Goal: Task Accomplishment & Management: Use online tool/utility

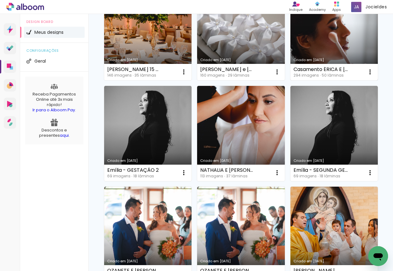
scroll to position [129, 0]
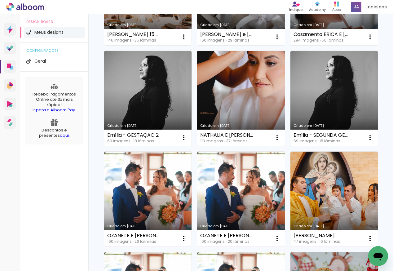
click at [197, 146] on link "Criado em [DATE]" at bounding box center [240, 98] width 87 height 95
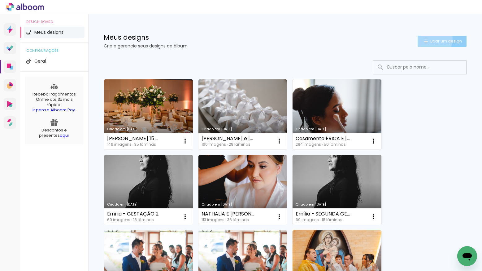
click at [430, 39] on span "Criar um design" at bounding box center [446, 41] width 32 height 4
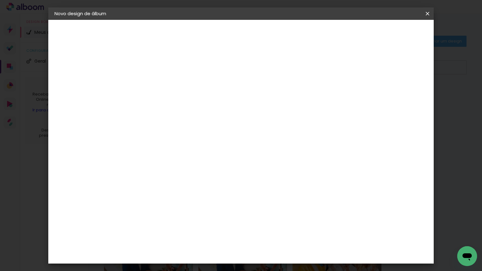
click at [156, 81] on input at bounding box center [156, 83] width 0 height 10
type input "[PERSON_NAME] - 4 ANOS"
type paper-input "[PERSON_NAME] - 4 ANOS"
click at [219, 28] on paper-button "Avançar" at bounding box center [204, 33] width 30 height 11
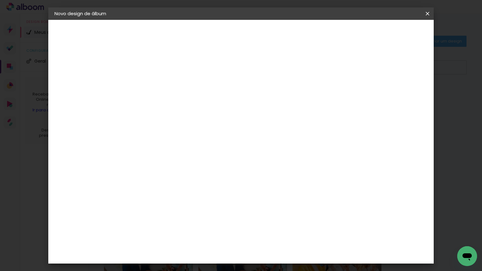
click at [0, 0] on slot "Avançar" at bounding box center [0, 0] width 0 height 0
click at [220, 228] on span "25 × 25 cm" at bounding box center [209, 234] width 23 height 13
click at [0, 0] on slot "Avançar" at bounding box center [0, 0] width 0 height 0
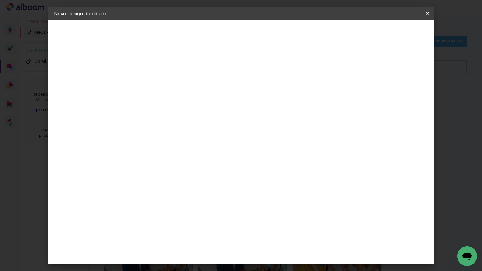
click at [389, 31] on span "Iniciar design" at bounding box center [375, 33] width 28 height 4
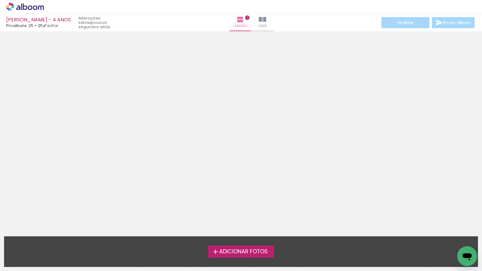
click at [262, 249] on span "Adicionar Fotos" at bounding box center [243, 252] width 49 height 6
click at [0, 0] on input "file" at bounding box center [0, 0] width 0 height 0
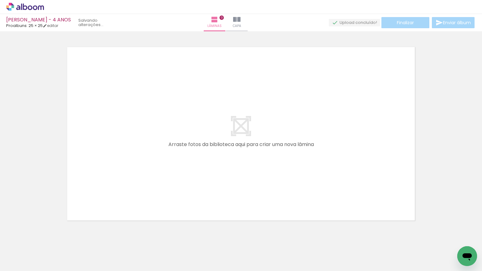
scroll to position [8, 0]
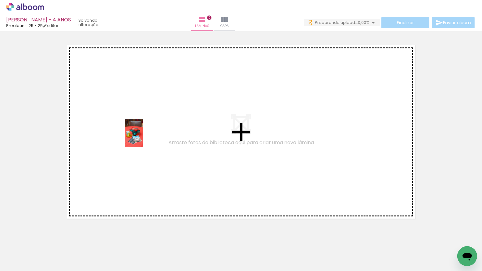
drag, startPoint x: 65, startPoint y: 254, endPoint x: 143, endPoint y: 134, distance: 143.4
click at [143, 134] on quentale-workspace at bounding box center [241, 135] width 482 height 271
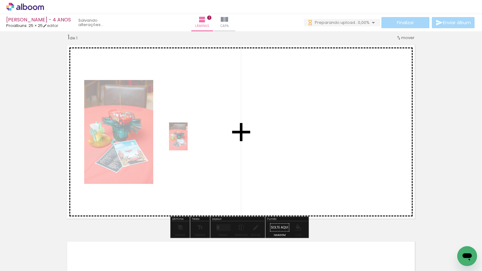
drag, startPoint x: 87, startPoint y: 236, endPoint x: 188, endPoint y: 141, distance: 138.6
click at [188, 141] on quentale-workspace at bounding box center [241, 135] width 482 height 271
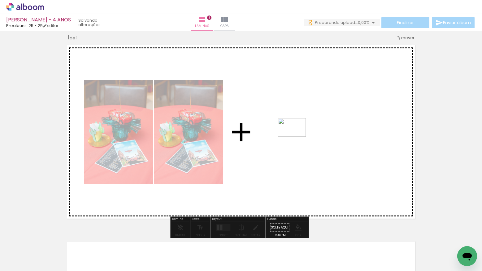
drag, startPoint x: 102, startPoint y: 250, endPoint x: 296, endPoint y: 137, distance: 224.9
click at [296, 137] on quentale-workspace at bounding box center [241, 135] width 482 height 271
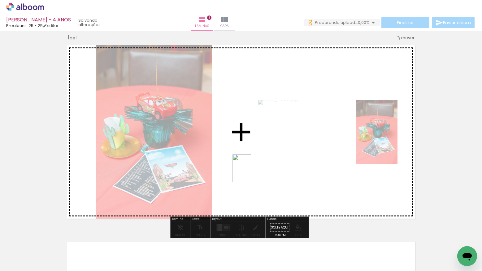
drag, startPoint x: 232, startPoint y: 249, endPoint x: 251, endPoint y: 173, distance: 78.9
click at [251, 173] on quentale-workspace at bounding box center [241, 135] width 482 height 271
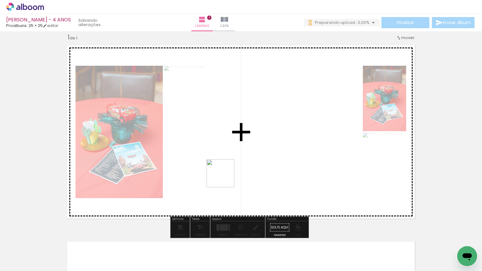
drag, startPoint x: 133, startPoint y: 254, endPoint x: 255, endPoint y: 158, distance: 154.9
click at [255, 158] on quentale-workspace at bounding box center [241, 135] width 482 height 271
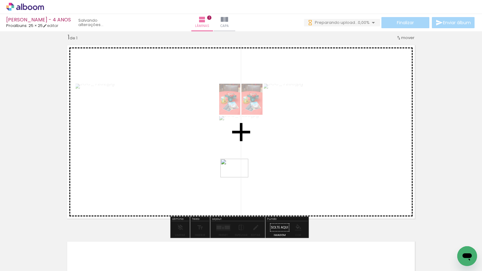
drag, startPoint x: 203, startPoint y: 212, endPoint x: 239, endPoint y: 177, distance: 50.6
click at [239, 177] on quentale-workspace at bounding box center [241, 135] width 482 height 271
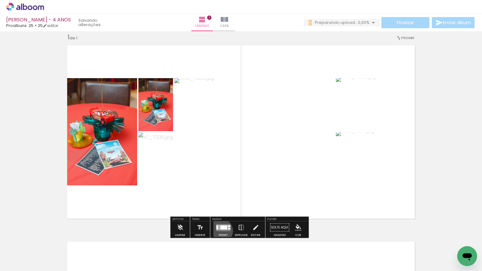
click at [219, 230] on quentale-layouter at bounding box center [223, 227] width 14 height 7
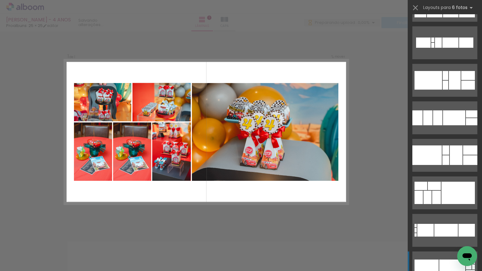
scroll to position [700, 0]
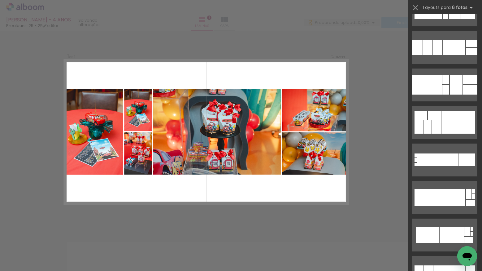
click at [366, 199] on div "Confirmar Cancelar" at bounding box center [241, 227] width 482 height 407
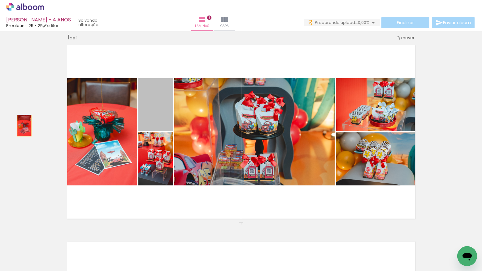
drag, startPoint x: 157, startPoint y: 115, endPoint x: 21, endPoint y: 126, distance: 136.1
click at [21, 126] on div "Inserir lâmina 1 de 1" at bounding box center [241, 222] width 482 height 392
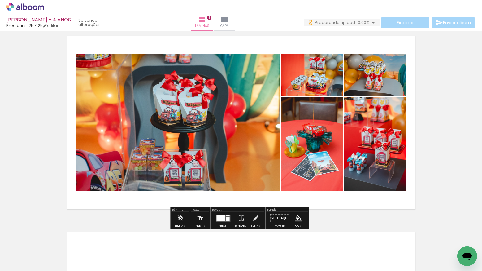
scroll to position [54, 0]
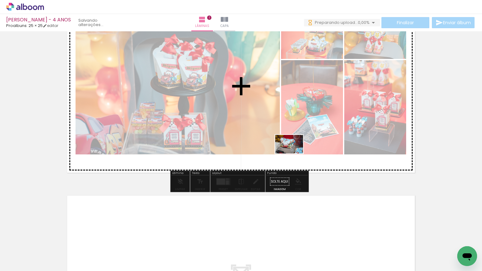
drag, startPoint x: 307, startPoint y: 210, endPoint x: 294, endPoint y: 151, distance: 60.5
click at [294, 151] on quentale-workspace at bounding box center [241, 135] width 482 height 271
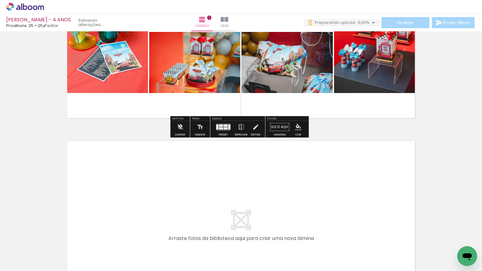
scroll to position [165, 0]
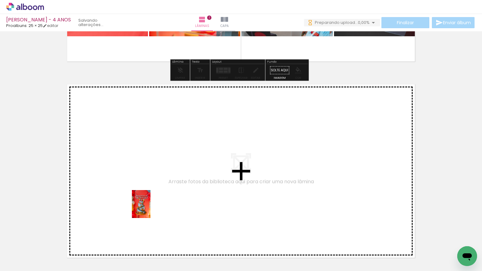
drag, startPoint x: 209, startPoint y: 257, endPoint x: 148, endPoint y: 205, distance: 80.6
click at [148, 205] on quentale-workspace at bounding box center [241, 135] width 482 height 271
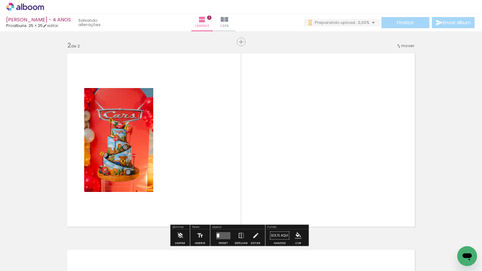
scroll to position [204, 0]
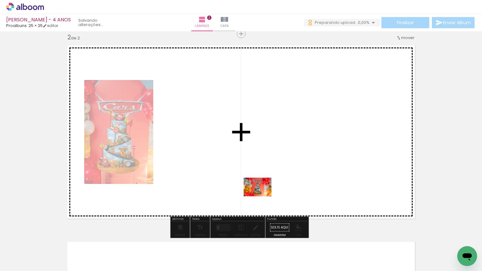
drag, startPoint x: 262, startPoint y: 245, endPoint x: 262, endPoint y: 196, distance: 48.9
click at [262, 196] on quentale-workspace at bounding box center [241, 135] width 482 height 271
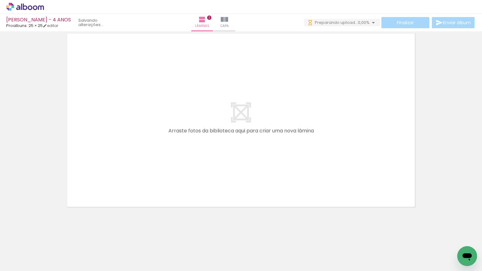
scroll to position [354, 0]
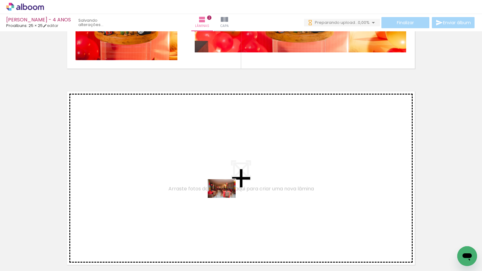
drag, startPoint x: 347, startPoint y: 251, endPoint x: 226, endPoint y: 198, distance: 132.0
click at [226, 198] on quentale-workspace at bounding box center [241, 135] width 482 height 271
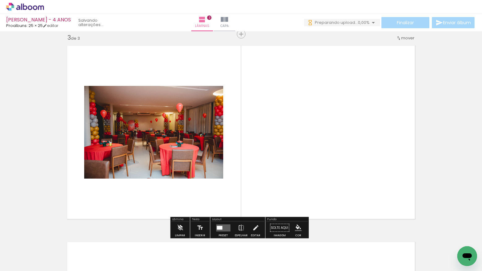
scroll to position [400, 0]
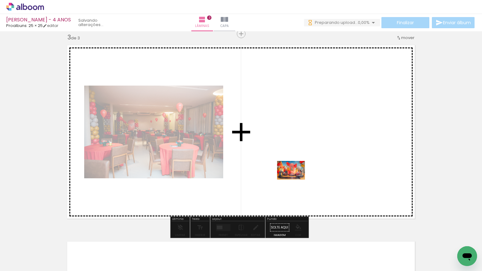
drag, startPoint x: 376, startPoint y: 250, endPoint x: 296, endPoint y: 179, distance: 107.1
click at [296, 179] on quentale-workspace at bounding box center [241, 135] width 482 height 271
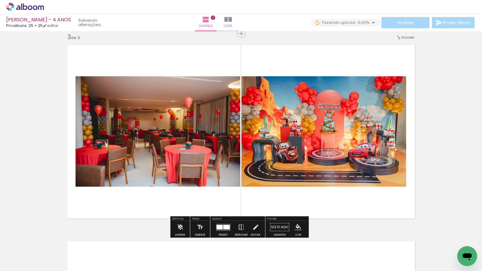
scroll to position [399, 0]
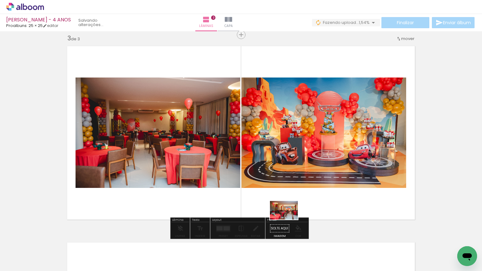
drag, startPoint x: 415, startPoint y: 251, endPoint x: 292, endPoint y: 221, distance: 127.0
click at [291, 222] on quentale-workspace at bounding box center [241, 135] width 482 height 271
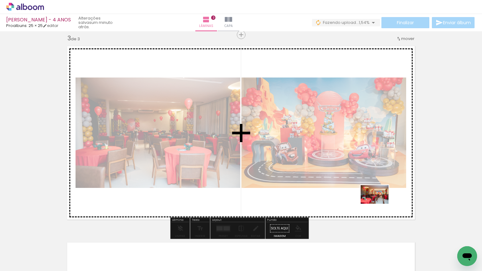
drag, startPoint x: 411, startPoint y: 240, endPoint x: 379, endPoint y: 203, distance: 48.3
click at [379, 203] on quentale-workspace at bounding box center [241, 135] width 482 height 271
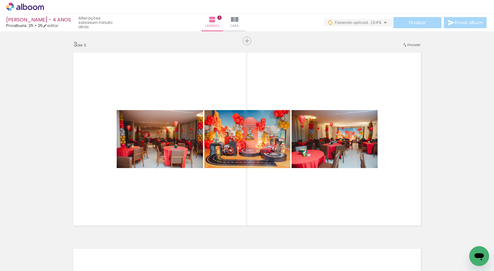
scroll to position [0, 277]
drag, startPoint x: 80, startPoint y: 268, endPoint x: 108, endPoint y: 270, distance: 28.5
click at [108, 270] on html "link( href="../../bower_components/polymer/polymer.html" rel="import" ) picture…" at bounding box center [247, 135] width 494 height 271
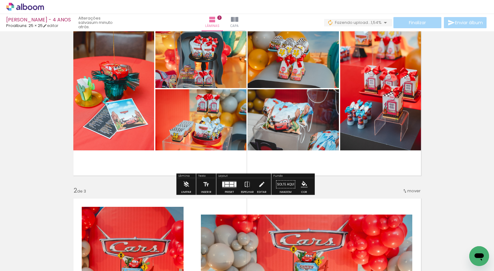
scroll to position [0, 0]
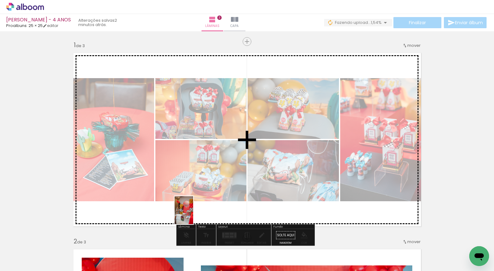
drag, startPoint x: 173, startPoint y: 247, endPoint x: 193, endPoint y: 215, distance: 38.7
click at [193, 215] on quentale-workspace at bounding box center [247, 135] width 494 height 271
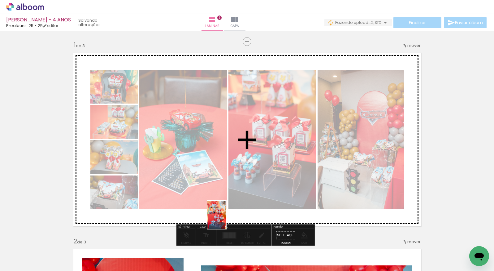
drag, startPoint x: 199, startPoint y: 250, endPoint x: 226, endPoint y: 219, distance: 41.3
click at [226, 219] on quentale-workspace at bounding box center [247, 135] width 494 height 271
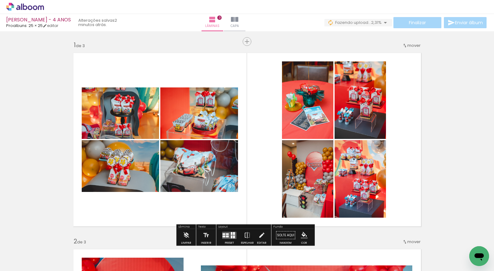
scroll to position [4, 0]
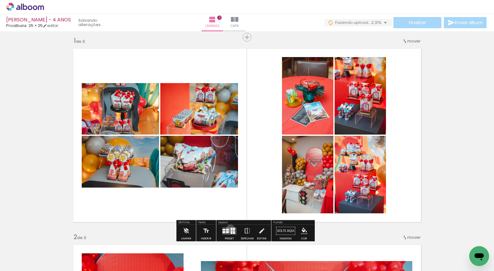
click at [229, 228] on quentale-layouter at bounding box center [229, 230] width 14 height 7
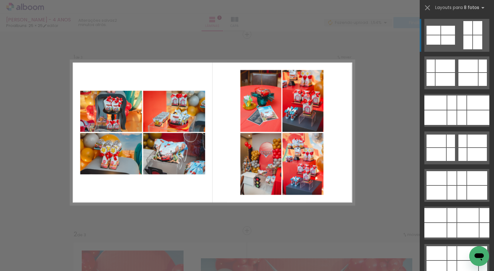
scroll to position [8, 0]
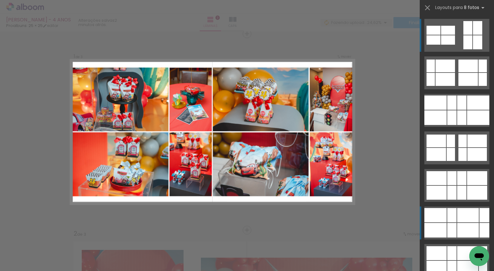
click at [453, 86] on div at bounding box center [446, 79] width 20 height 13
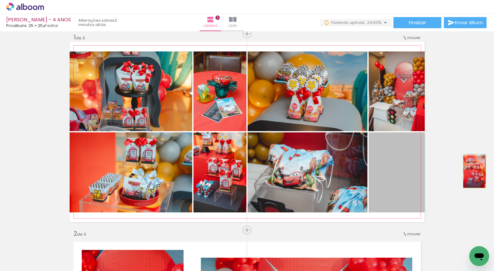
drag, startPoint x: 411, startPoint y: 184, endPoint x: 472, endPoint y: 172, distance: 61.9
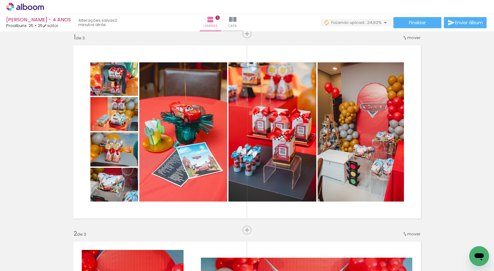
scroll to position [0, 0]
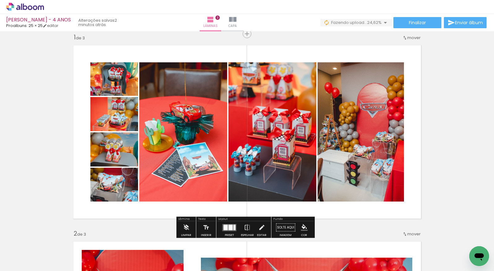
click at [228, 226] on div at bounding box center [230, 227] width 4 height 6
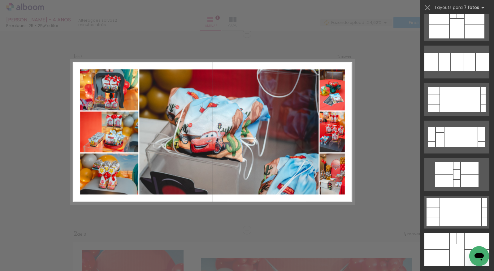
scroll to position [500, 0]
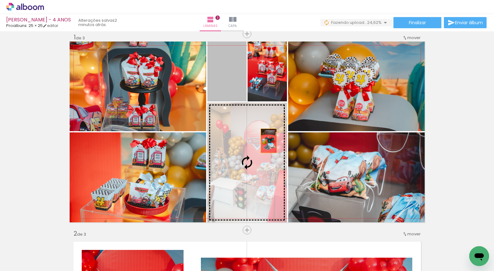
drag, startPoint x: 232, startPoint y: 84, endPoint x: 269, endPoint y: 150, distance: 76.7
click at [0, 0] on slot at bounding box center [0, 0] width 0 height 0
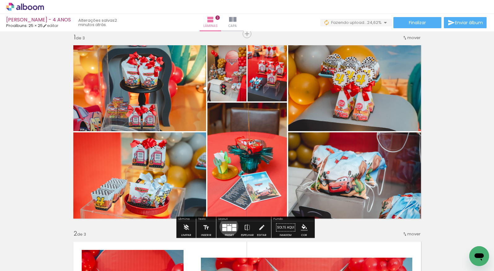
click at [228, 226] on div at bounding box center [229, 227] width 4 height 5
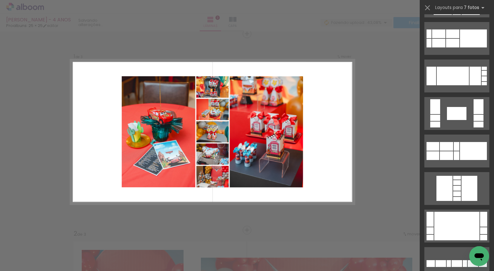
scroll to position [1887, 0]
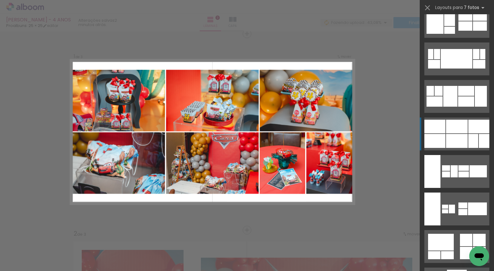
click at [470, 202] on div at bounding box center [477, 208] width 19 height 13
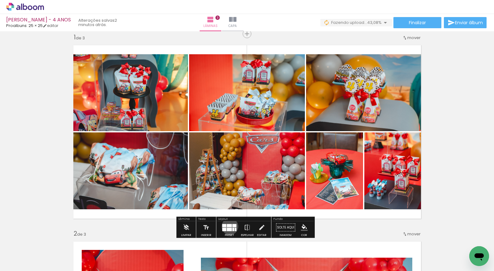
click at [228, 226] on div at bounding box center [229, 225] width 5 height 3
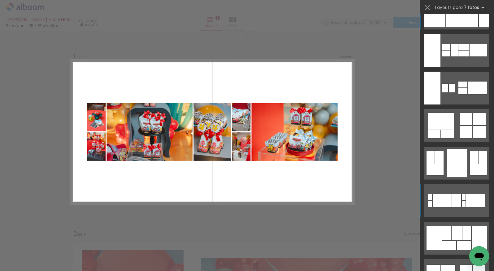
scroll to position [2007, 0]
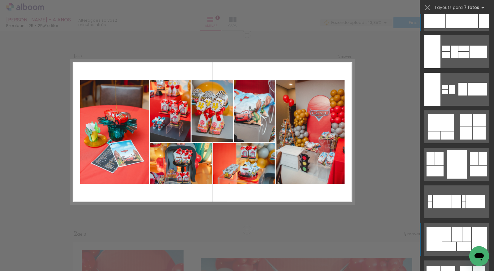
click at [455, 240] on div at bounding box center [457, 234] width 10 height 14
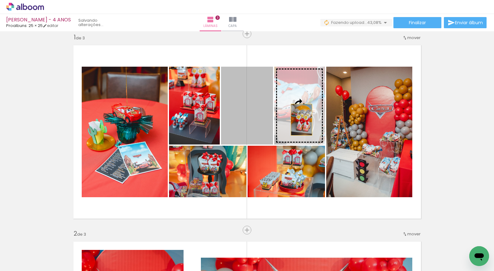
drag, startPoint x: 266, startPoint y: 128, endPoint x: 299, endPoint y: 120, distance: 34.4
click at [0, 0] on slot at bounding box center [0, 0] width 0 height 0
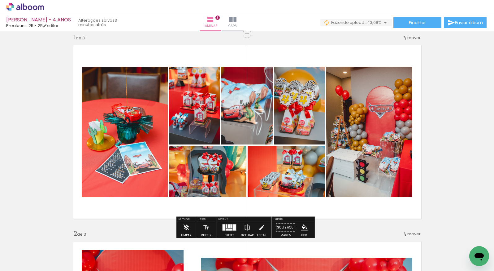
scroll to position [0, 0]
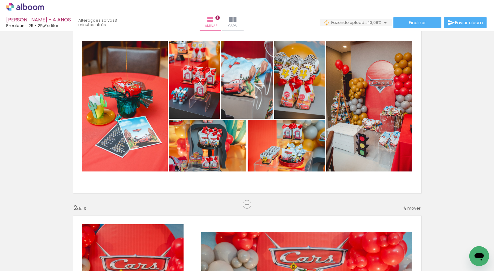
scroll to position [0, 295]
drag, startPoint x: 80, startPoint y: 268, endPoint x: 131, endPoint y: 259, distance: 51.9
click at [51, 259] on iron-horizontal-list at bounding box center [44, 251] width 12 height 39
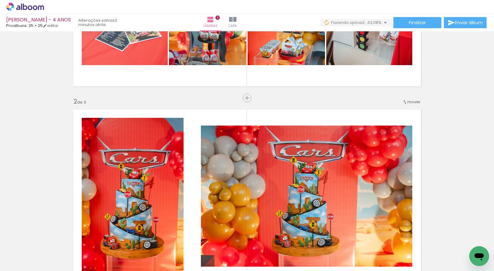
scroll to position [141, 0]
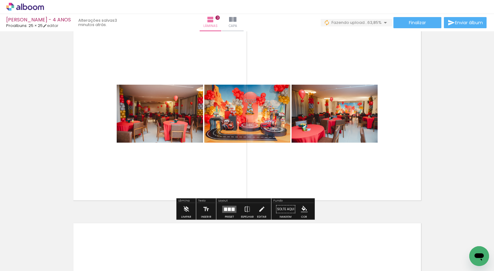
scroll to position [462, 0]
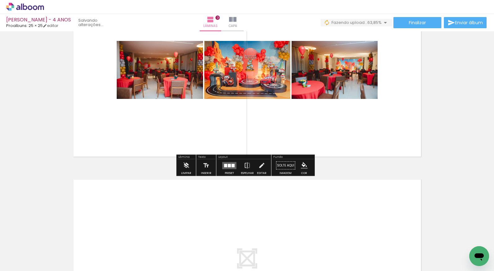
click at [232, 165] on div at bounding box center [233, 164] width 3 height 3
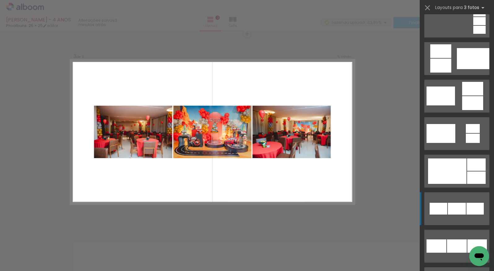
scroll to position [306, 0]
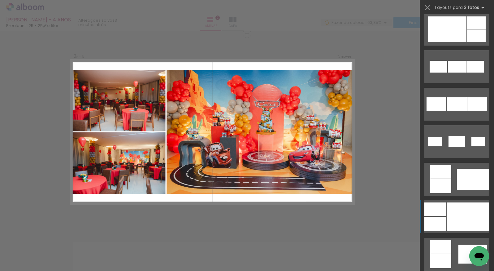
click at [466, 216] on div at bounding box center [468, 216] width 43 height 28
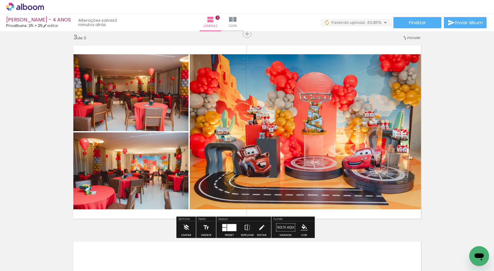
click at [435, 115] on div "Inserir lâmina 1 de 3 Inserir lâmina 2 de 3 Inserir lâmina 3 de 3" at bounding box center [247, 26] width 494 height 784
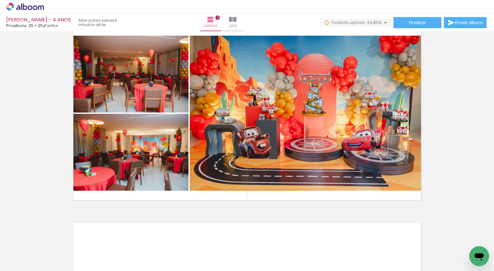
scroll to position [443, 0]
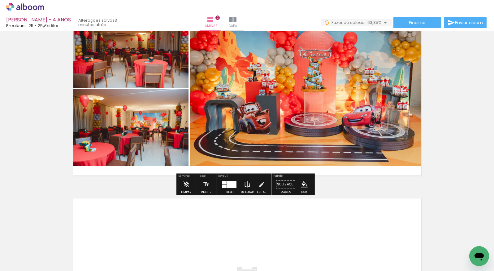
click at [246, 186] on iron-icon at bounding box center [247, 184] width 7 height 12
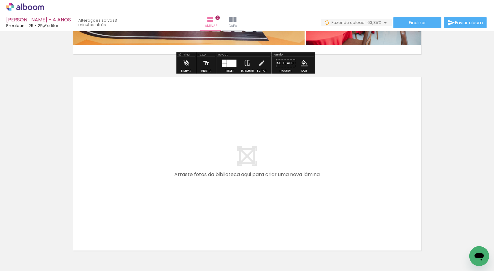
scroll to position [586, 0]
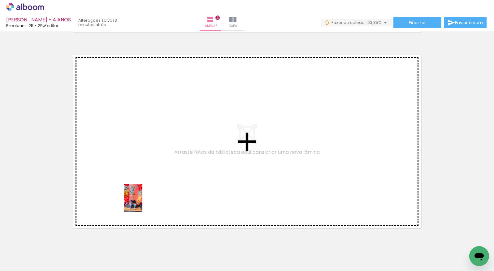
drag, startPoint x: 191, startPoint y: 236, endPoint x: 142, endPoint y: 202, distance: 59.6
click at [142, 202] on quentale-workspace at bounding box center [247, 135] width 494 height 271
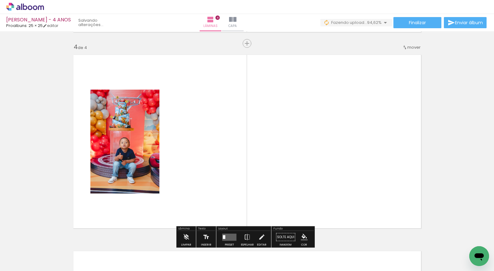
scroll to position [596, 0]
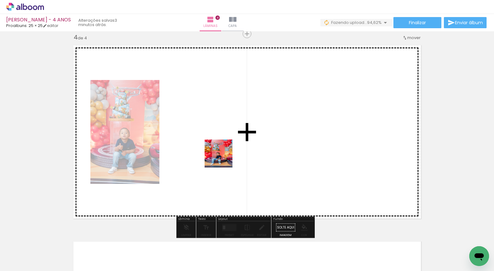
drag, startPoint x: 248, startPoint y: 254, endPoint x: 222, endPoint y: 156, distance: 101.2
click at [222, 156] on quentale-workspace at bounding box center [247, 135] width 494 height 271
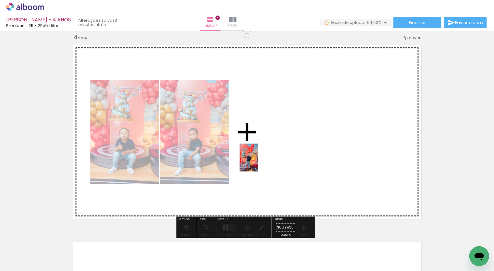
drag, startPoint x: 282, startPoint y: 245, endPoint x: 258, endPoint y: 162, distance: 86.3
click at [258, 162] on quentale-workspace at bounding box center [247, 135] width 494 height 271
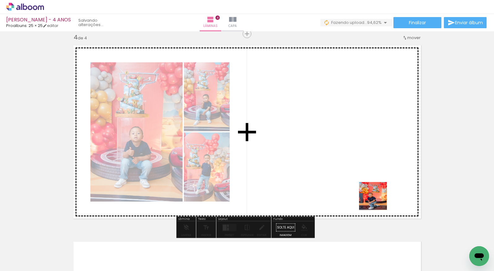
drag, startPoint x: 403, startPoint y: 253, endPoint x: 363, endPoint y: 174, distance: 89.2
click at [363, 174] on quentale-workspace at bounding box center [247, 135] width 494 height 271
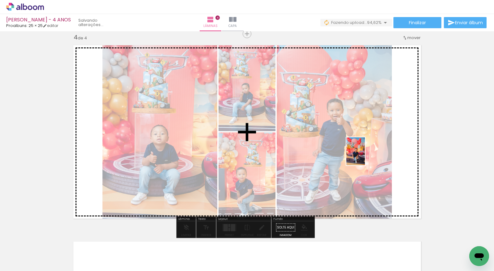
drag, startPoint x: 433, startPoint y: 255, endPoint x: 365, endPoint y: 156, distance: 120.9
click at [365, 156] on quentale-workspace at bounding box center [247, 135] width 494 height 271
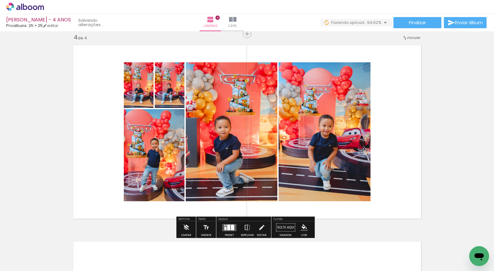
click at [237, 226] on paper-button "Preset" at bounding box center [230, 229] width 20 height 16
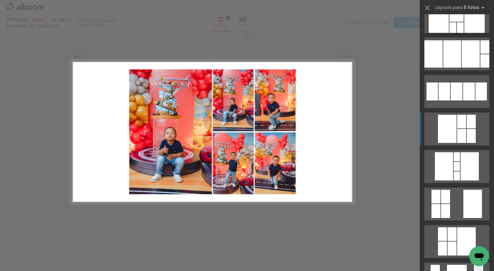
scroll to position [254, 0]
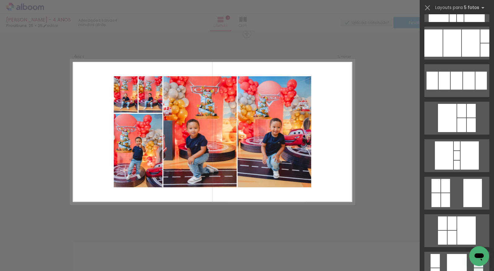
click at [339, 152] on quentale-layouter at bounding box center [212, 131] width 284 height 144
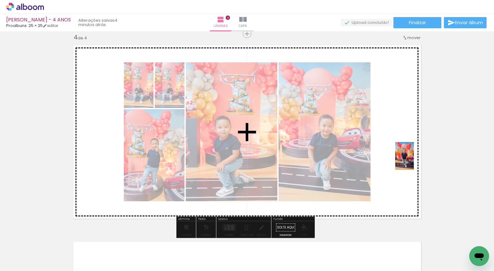
drag, startPoint x: 458, startPoint y: 245, endPoint x: 410, endPoint y: 151, distance: 105.2
click at [410, 151] on quentale-workspace at bounding box center [247, 135] width 494 height 271
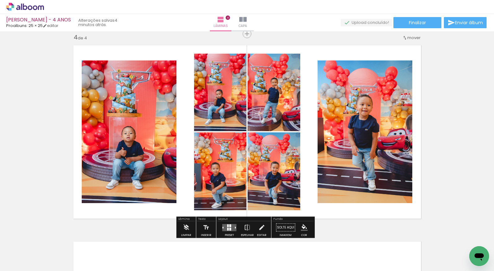
click at [231, 225] on quentale-layouter at bounding box center [229, 227] width 14 height 7
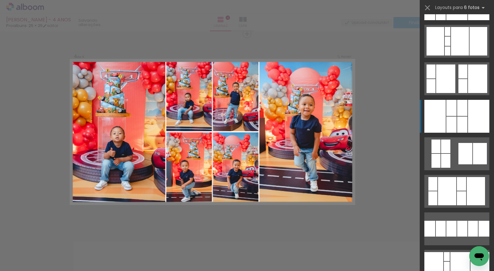
scroll to position [333, 0]
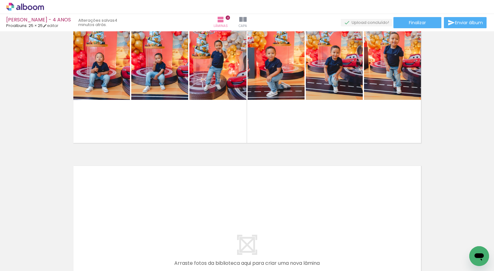
scroll to position [0, 314]
drag, startPoint x: 99, startPoint y: 268, endPoint x: 121, endPoint y: 267, distance: 22.6
click at [51, 267] on iron-horizontal-list at bounding box center [44, 251] width 12 height 39
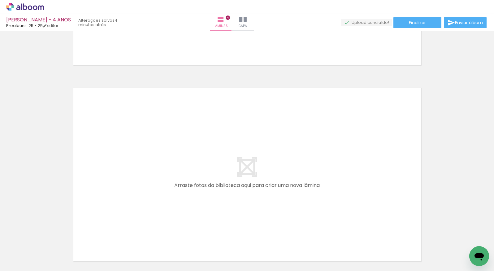
scroll to position [803, 0]
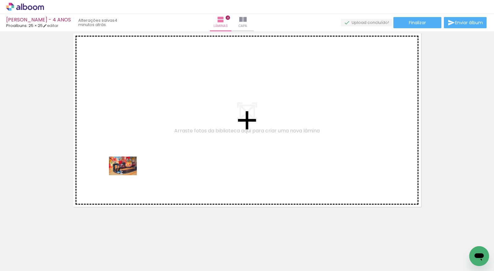
drag, startPoint x: 131, startPoint y: 254, endPoint x: 128, endPoint y: 175, distance: 78.7
click at [128, 175] on quentale-workspace at bounding box center [247, 135] width 494 height 271
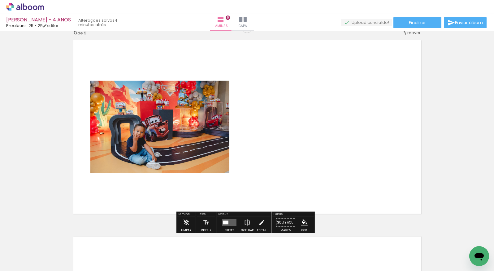
scroll to position [792, 0]
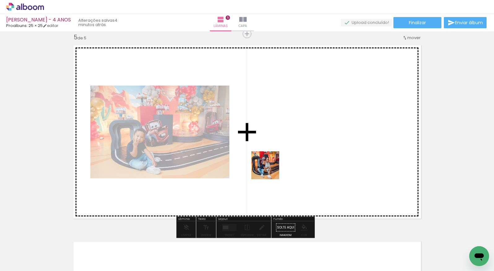
drag, startPoint x: 161, startPoint y: 249, endPoint x: 272, endPoint y: 169, distance: 136.8
click at [272, 169] on quentale-workspace at bounding box center [247, 135] width 494 height 271
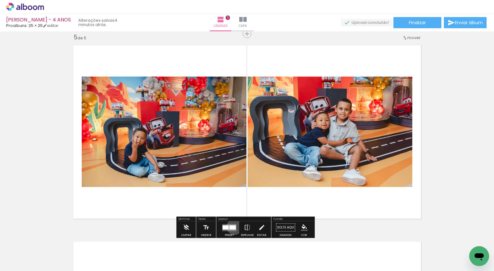
click at [233, 226] on div at bounding box center [232, 227] width 7 height 4
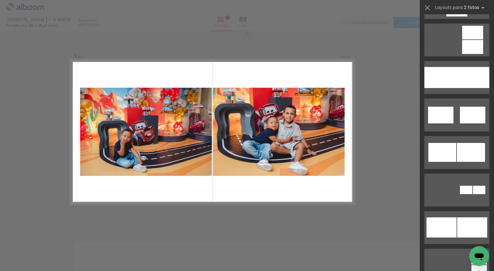
scroll to position [0, 0]
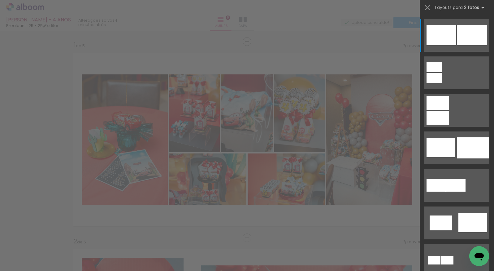
scroll to position [0, 493]
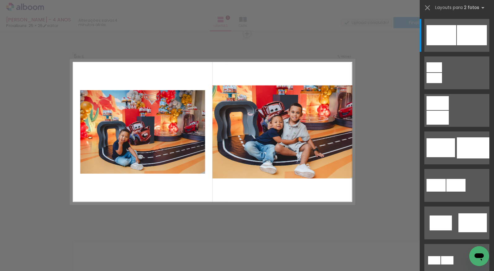
click at [479, 150] on div at bounding box center [473, 147] width 33 height 21
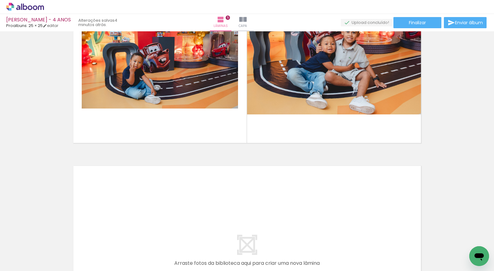
scroll to position [915, 0]
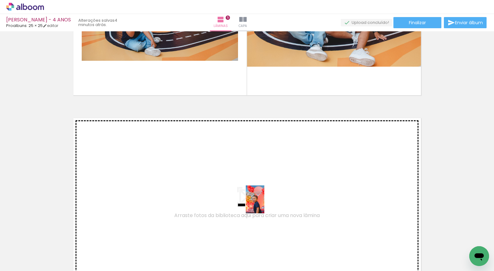
drag, startPoint x: 307, startPoint y: 253, endPoint x: 263, endPoint y: 199, distance: 69.3
click at [263, 199] on quentale-workspace at bounding box center [247, 135] width 494 height 271
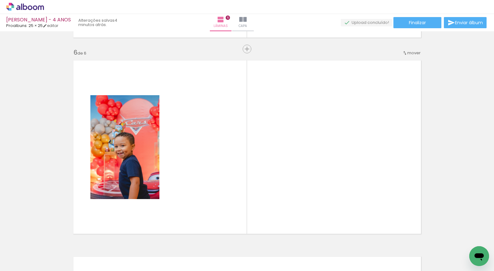
scroll to position [988, 0]
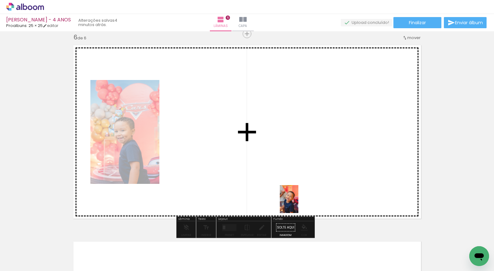
drag, startPoint x: 335, startPoint y: 251, endPoint x: 298, endPoint y: 202, distance: 62.0
click at [298, 202] on quentale-workspace at bounding box center [247, 135] width 494 height 271
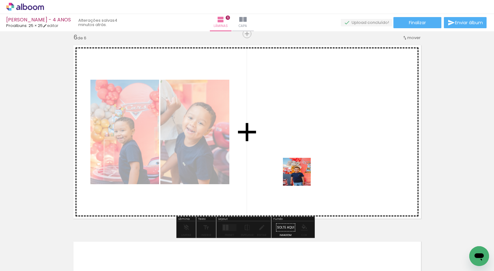
drag, startPoint x: 366, startPoint y: 252, endPoint x: 300, endPoint y: 172, distance: 103.4
click at [300, 172] on quentale-workspace at bounding box center [247, 135] width 494 height 271
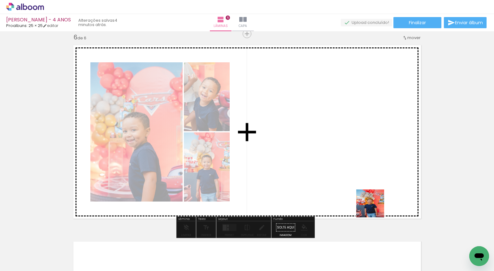
drag, startPoint x: 400, startPoint y: 251, endPoint x: 406, endPoint y: 210, distance: 40.9
click at [334, 167] on quentale-workspace at bounding box center [247, 135] width 494 height 271
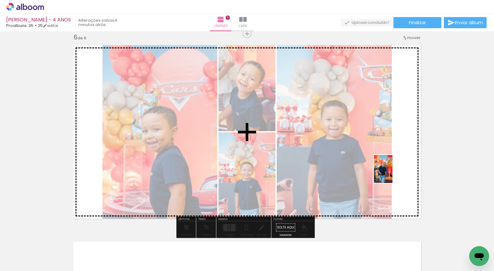
drag, startPoint x: 435, startPoint y: 259, endPoint x: 393, endPoint y: 173, distance: 95.1
click at [393, 173] on quentale-workspace at bounding box center [247, 135] width 494 height 271
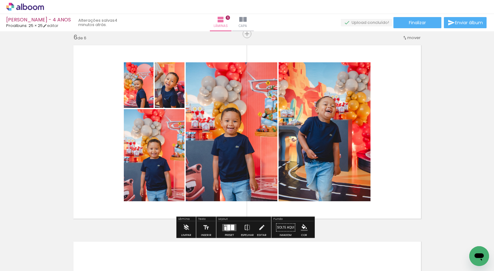
click at [227, 228] on div at bounding box center [228, 227] width 3 height 6
